Goal: Information Seeking & Learning: Check status

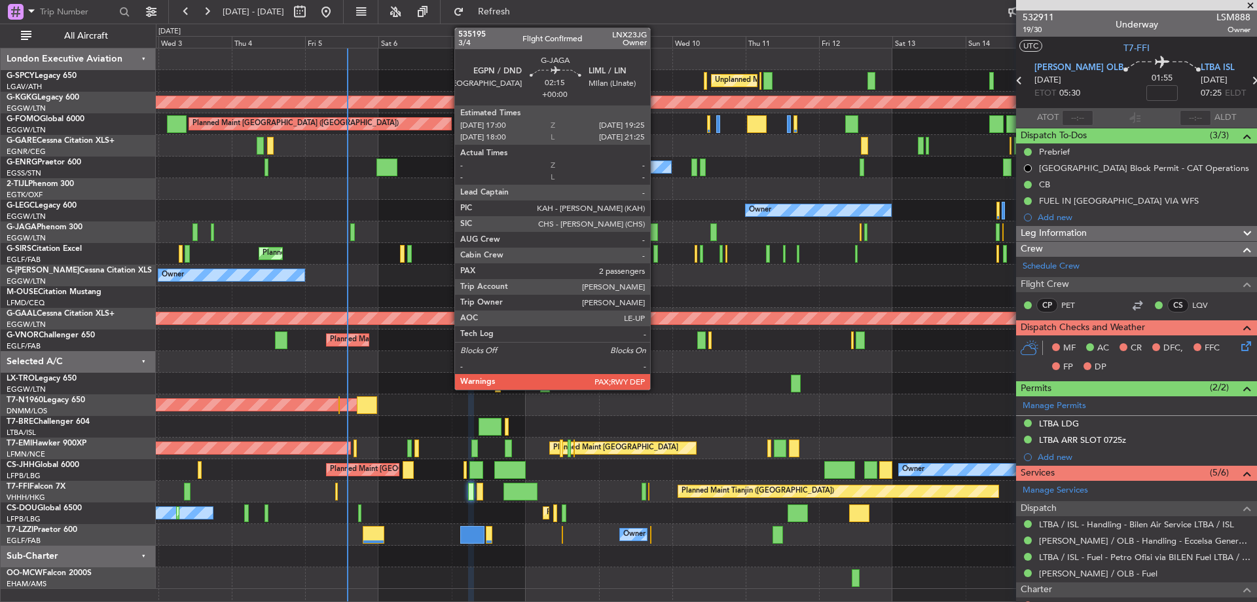
scroll to position [172, 0]
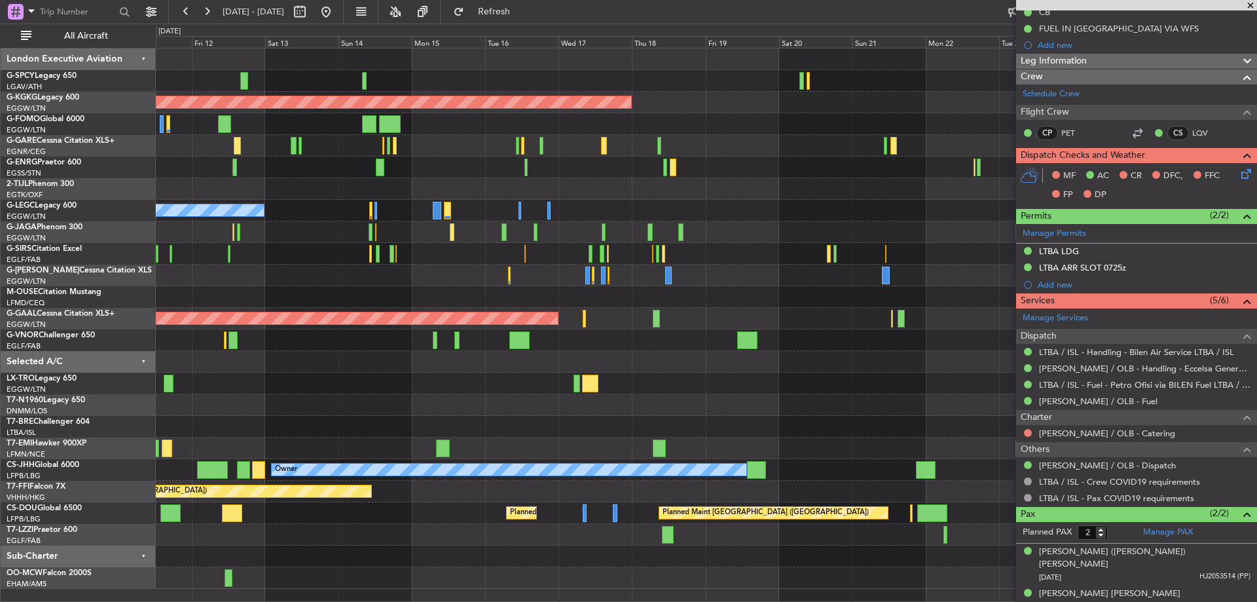
click at [0, 417] on html "[DATE] - [DATE] Refresh Quick Links All Aircraft Unplanned Maint [GEOGRAPHIC_DA…" at bounding box center [628, 301] width 1257 height 602
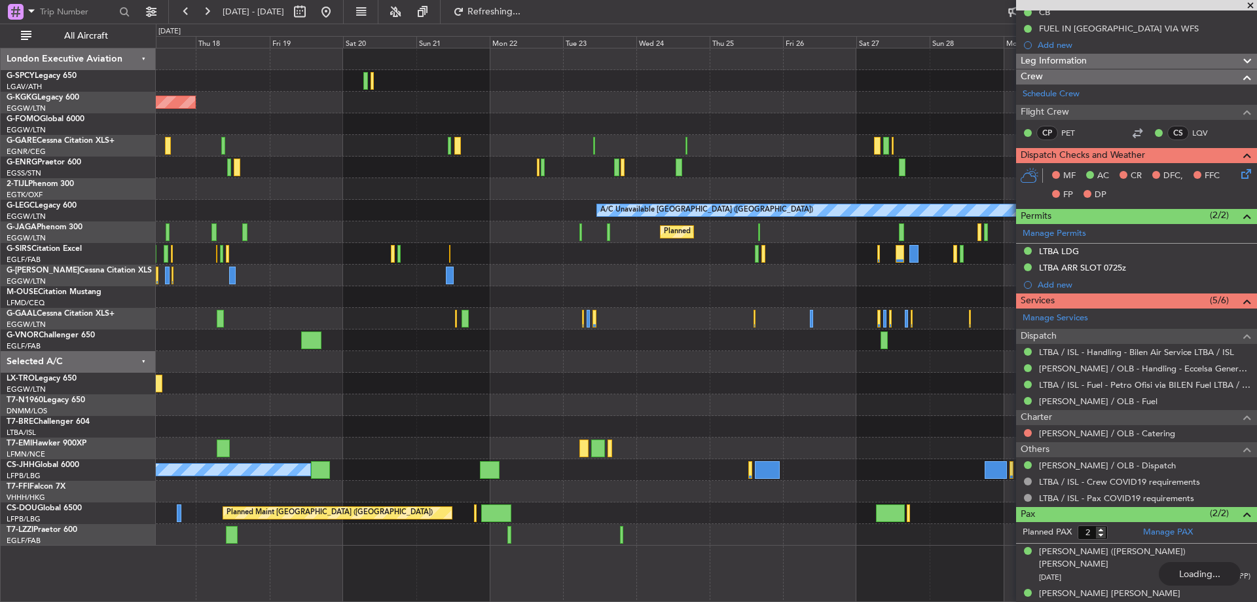
click at [269, 398] on div at bounding box center [706, 405] width 1100 height 22
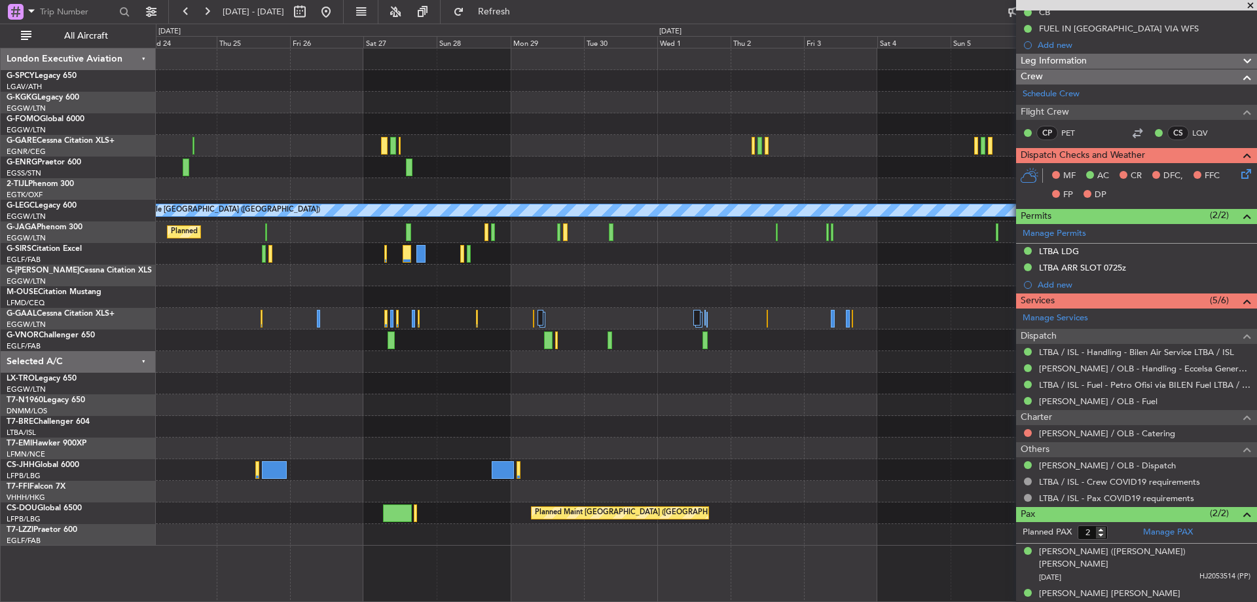
click at [1178, 592] on fb-app "[DATE] - [DATE] Refresh Quick Links All Aircraft A/C Unavailable [GEOGRAPHIC_DA…" at bounding box center [628, 306] width 1257 height 592
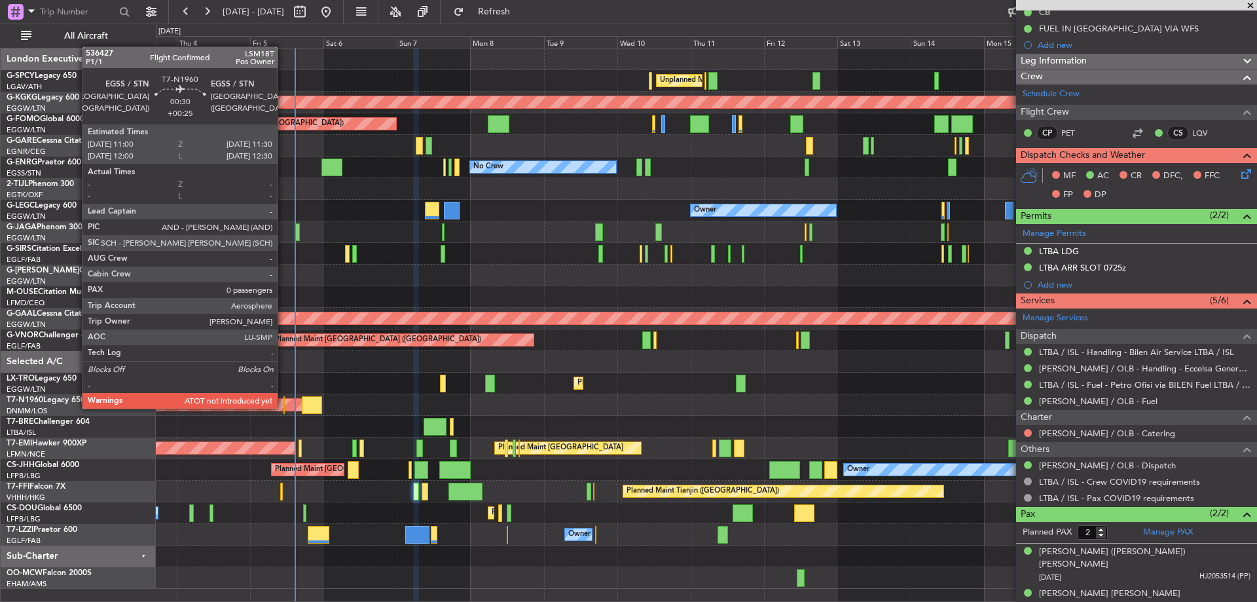
click at [283, 407] on div at bounding box center [284, 405] width 2 height 18
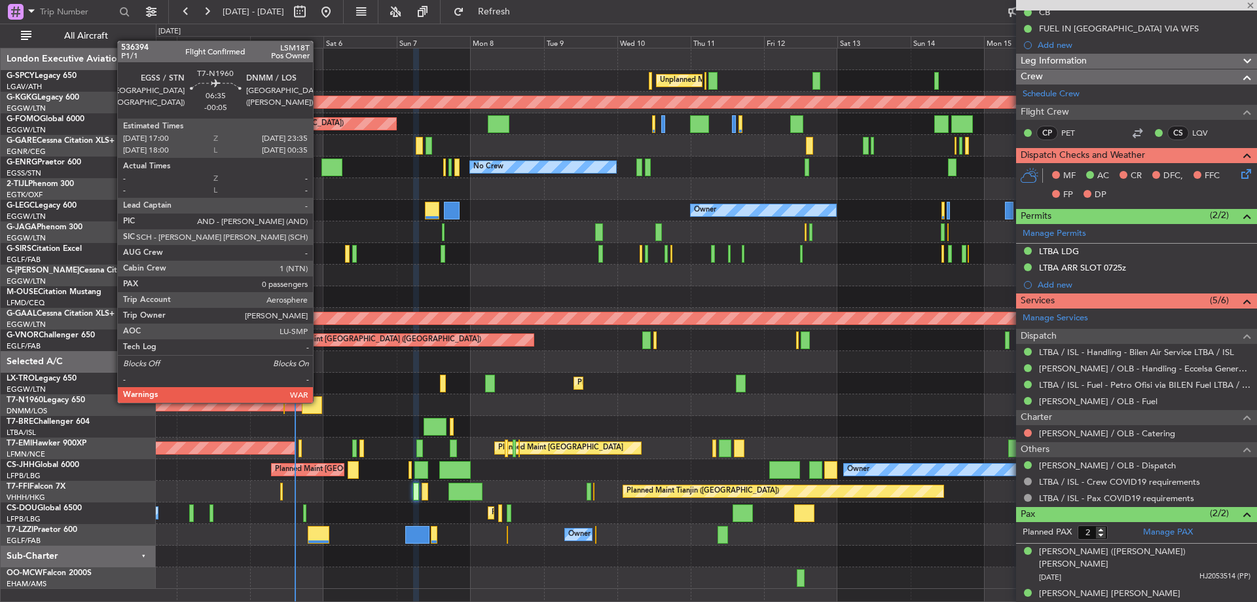
type input "+00:25"
type input "0"
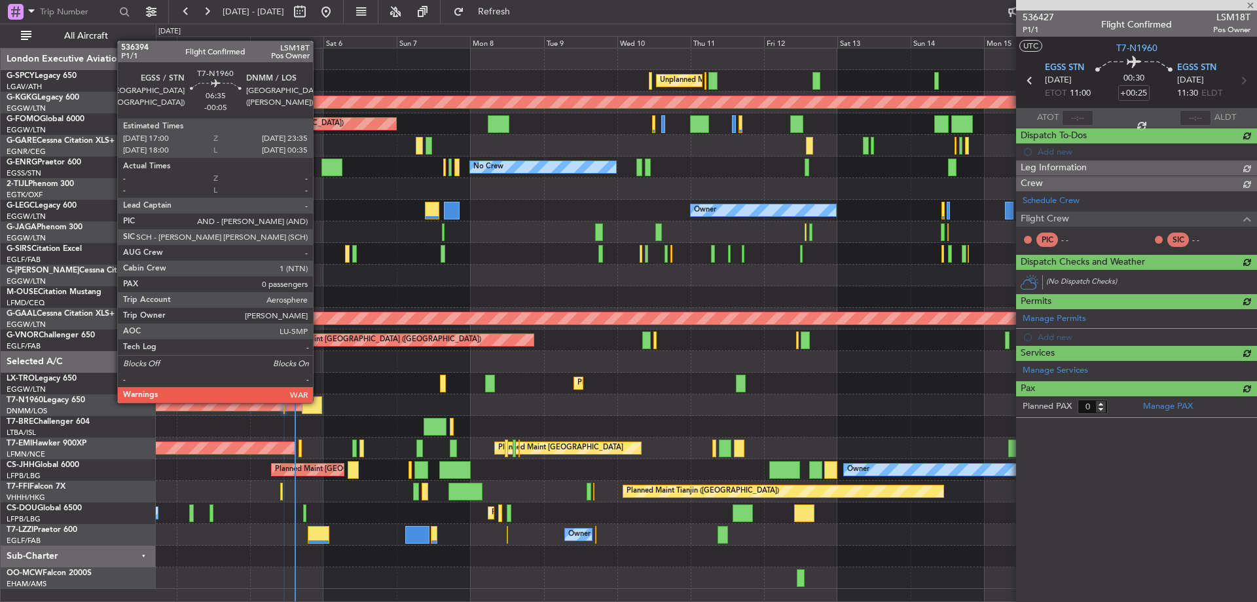
scroll to position [0, 0]
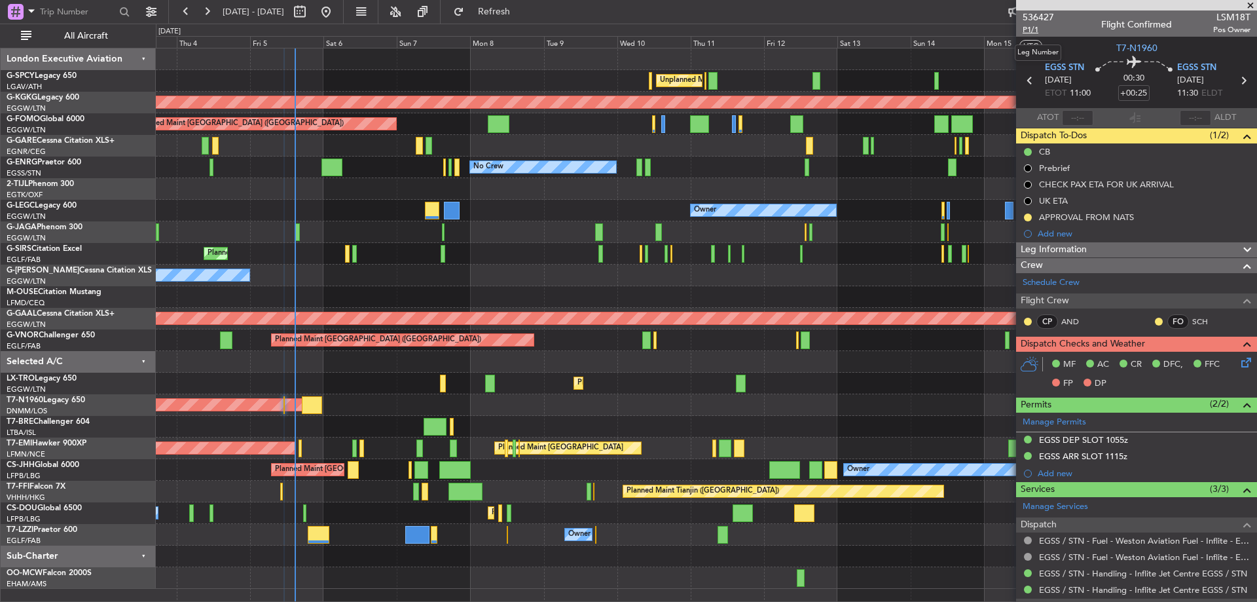
click at [1032, 29] on span "P1/1" at bounding box center [1038, 29] width 31 height 11
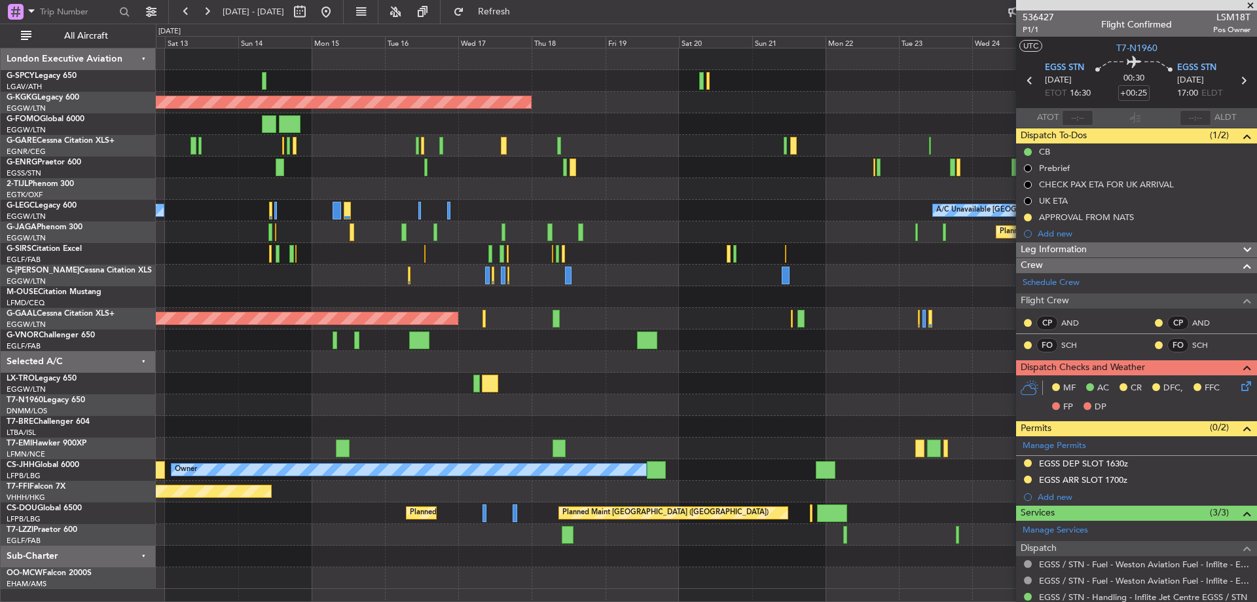
click at [0, 172] on html "[DATE] - [DATE] Refresh Quick Links All Aircraft Unplanned Maint [GEOGRAPHIC_DA…" at bounding box center [628, 301] width 1257 height 602
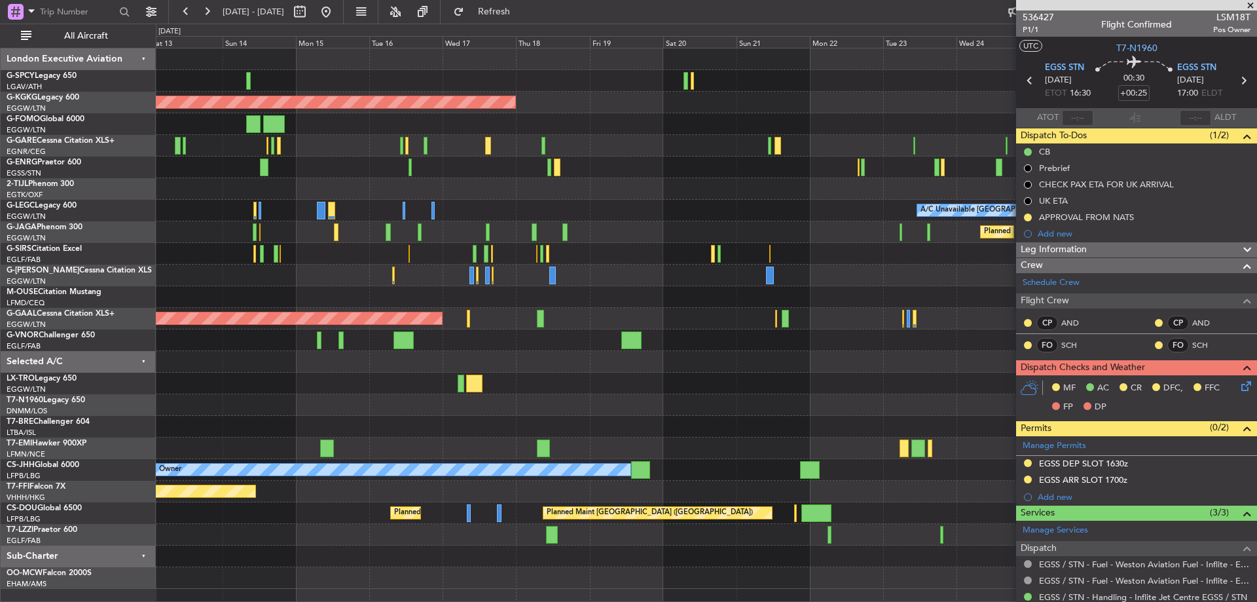
click at [0, 183] on html "[DATE] - [DATE] Refresh Quick Links All Aircraft Unplanned Maint [GEOGRAPHIC_DA…" at bounding box center [628, 301] width 1257 height 602
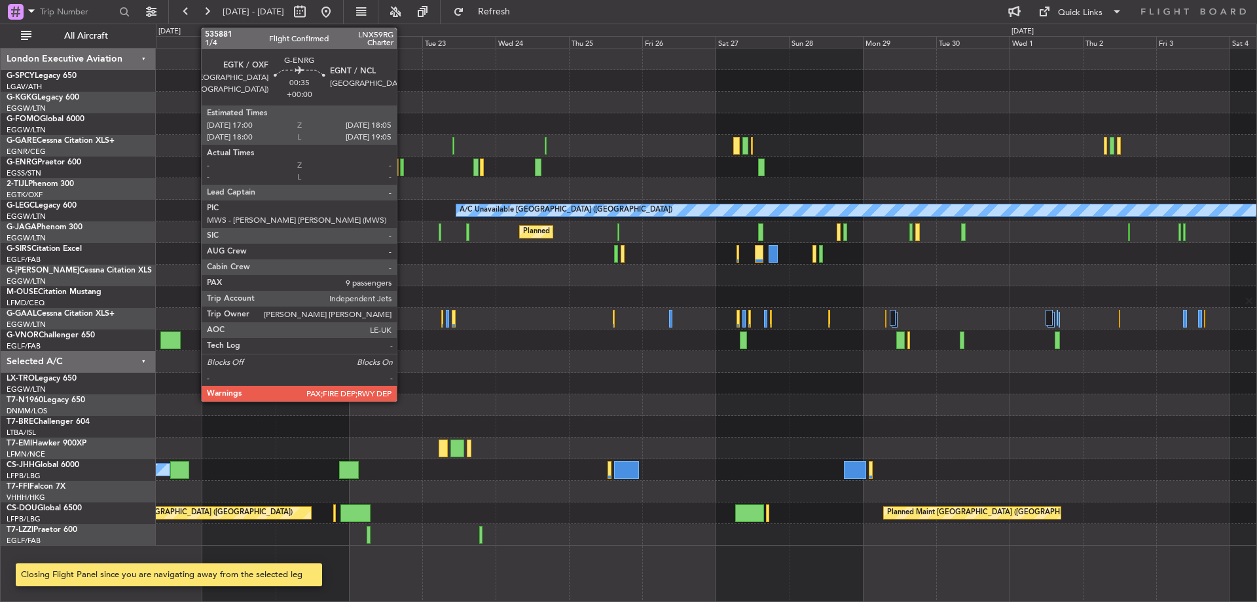
click at [403, 168] on div at bounding box center [402, 167] width 4 height 18
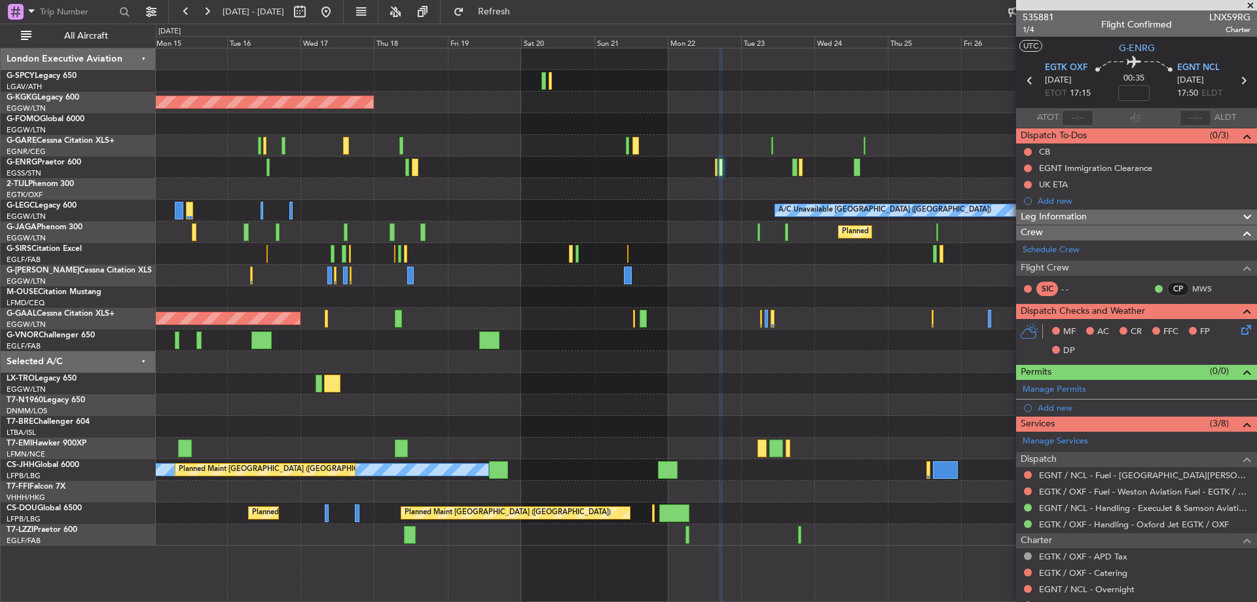
click at [667, 194] on div "AOG Maint [GEOGRAPHIC_DATA] (Ataturk) A/C Unavailable [GEOGRAPHIC_DATA] ([GEOGR…" at bounding box center [706, 296] width 1100 height 497
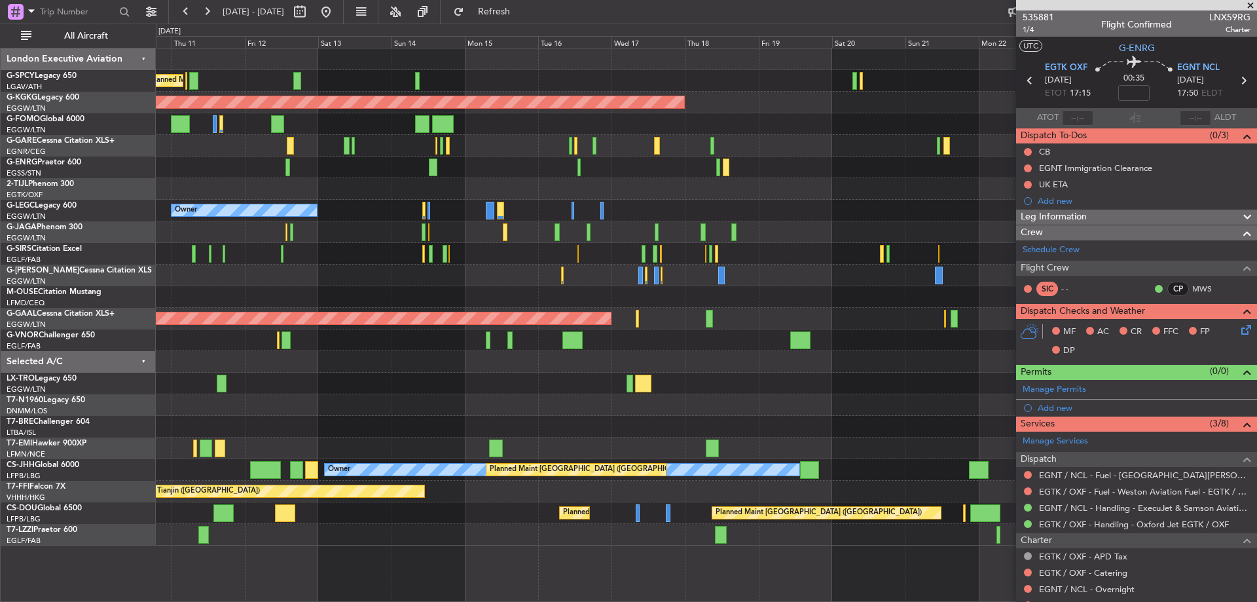
click at [695, 202] on div "Unplanned Maint [GEOGRAPHIC_DATA] ([PERSON_NAME] Intl) AOG Maint [GEOGRAPHIC_DA…" at bounding box center [706, 296] width 1100 height 497
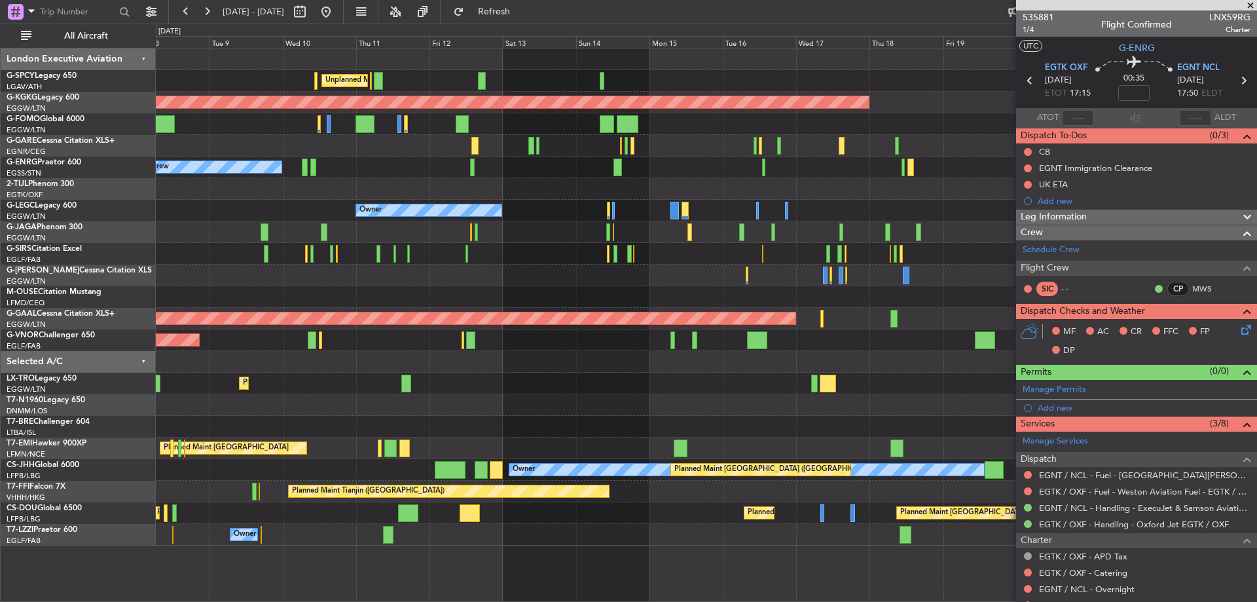
click at [629, 186] on div at bounding box center [706, 189] width 1100 height 22
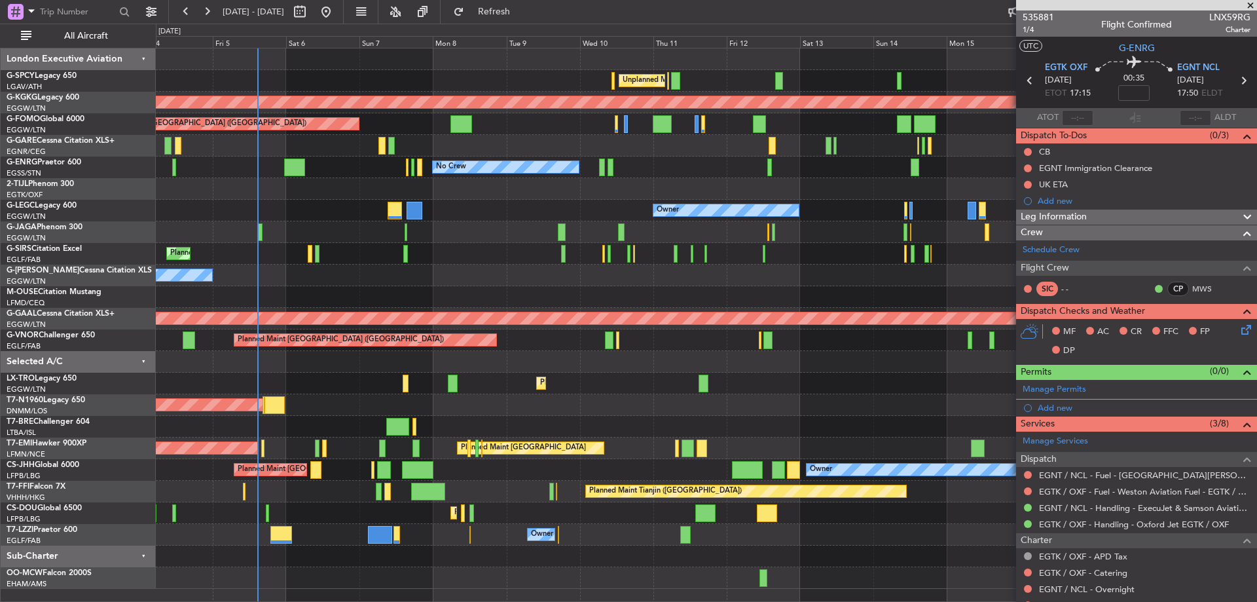
click at [626, 203] on div "Owner" at bounding box center [706, 211] width 1100 height 22
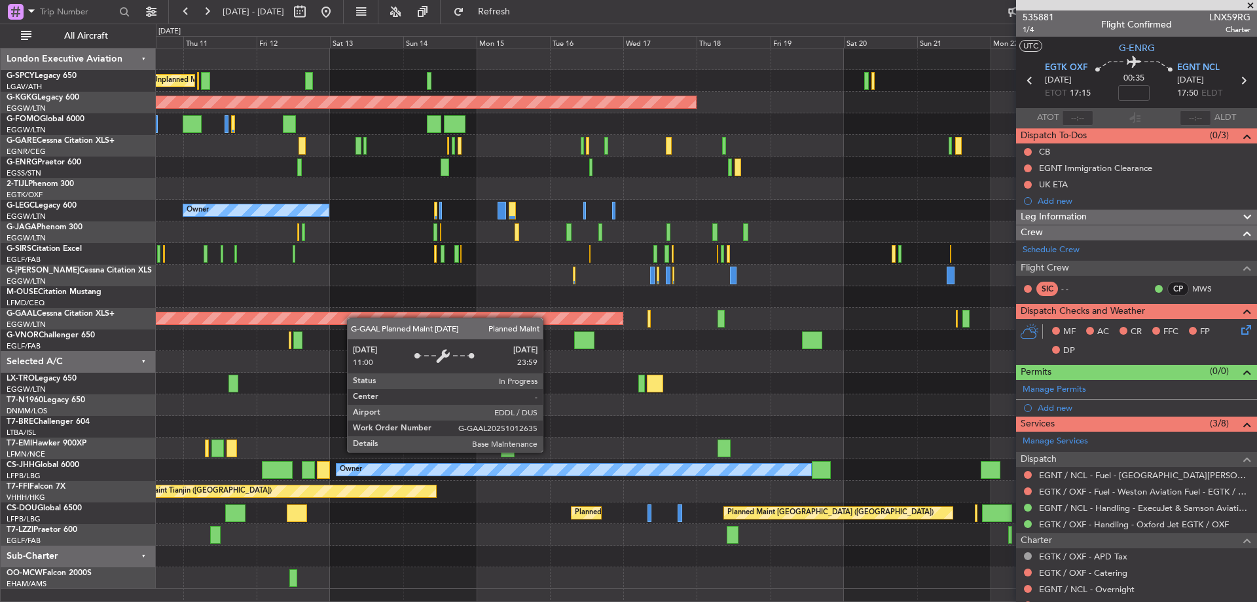
click at [244, 314] on div "Unplanned Maint [GEOGRAPHIC_DATA] ([PERSON_NAME] Intl) AOG Maint [GEOGRAPHIC_DA…" at bounding box center [706, 318] width 1100 height 540
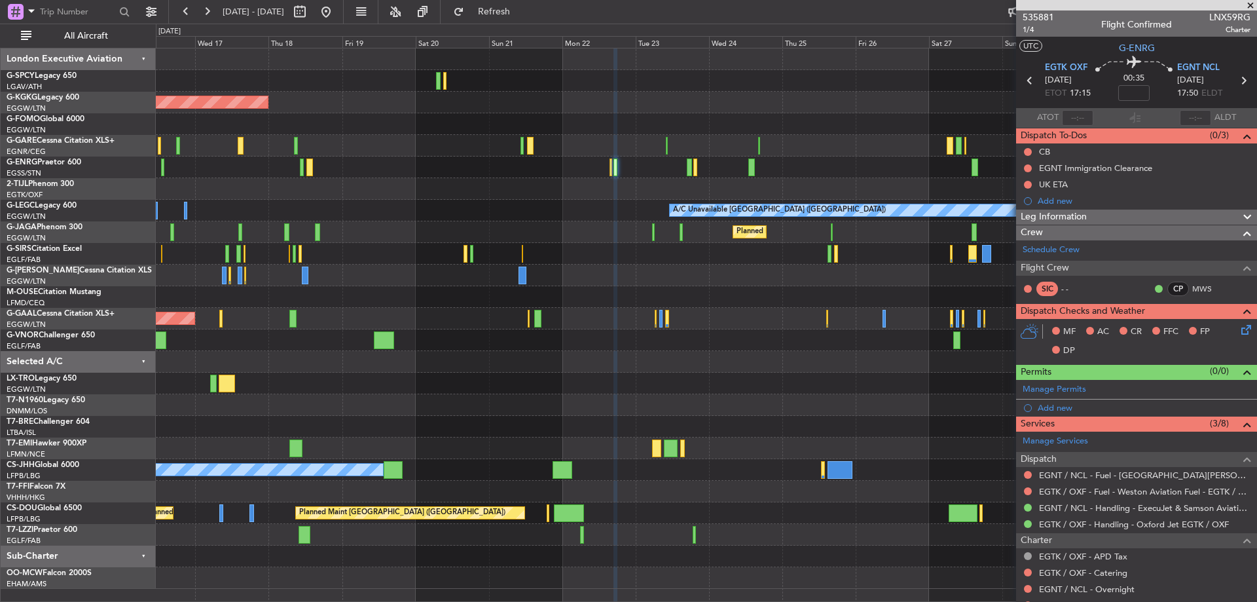
click at [322, 338] on div "AOG Maint [GEOGRAPHIC_DATA] (Ataturk) A/C Unavailable [GEOGRAPHIC_DATA] ([GEOGR…" at bounding box center [706, 318] width 1100 height 540
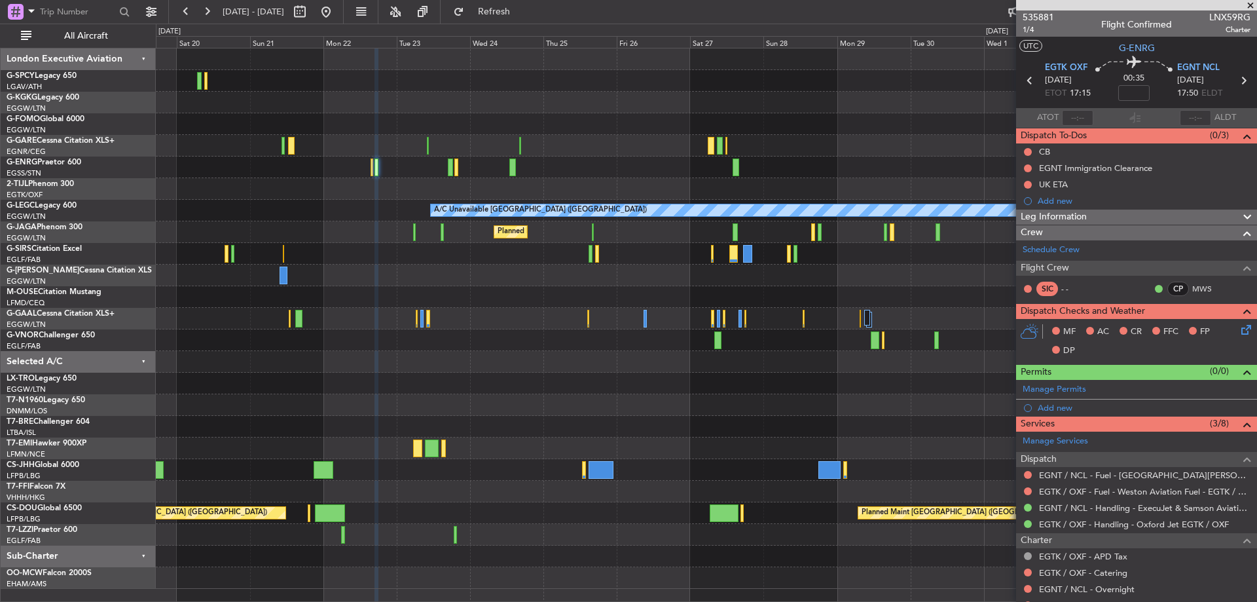
click at [502, 355] on div at bounding box center [706, 362] width 1100 height 22
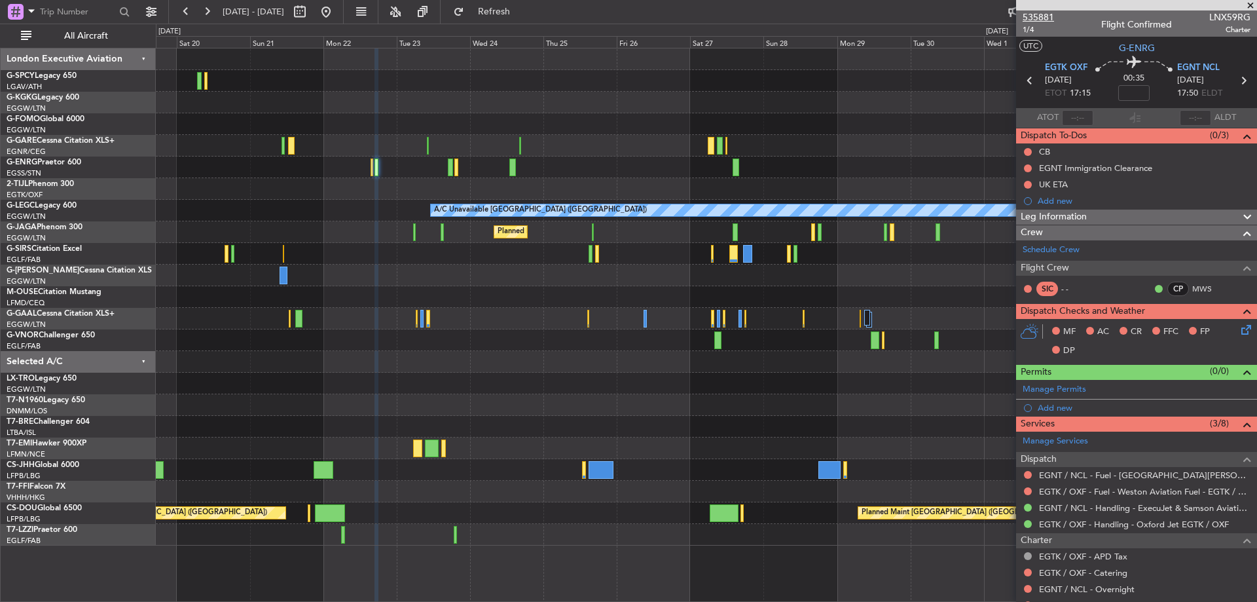
click at [1033, 17] on span "535881" at bounding box center [1038, 17] width 31 height 14
click at [1029, 17] on span "535881" at bounding box center [1038, 17] width 31 height 14
